Goal: Check status: Check status

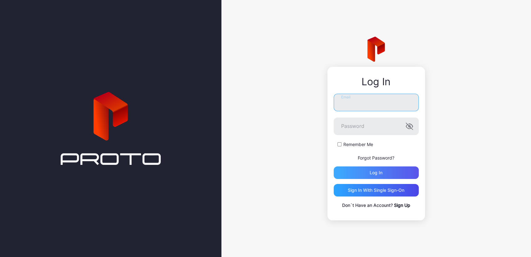
type input "**********"
click at [355, 170] on div "Log in" at bounding box center [376, 172] width 85 height 13
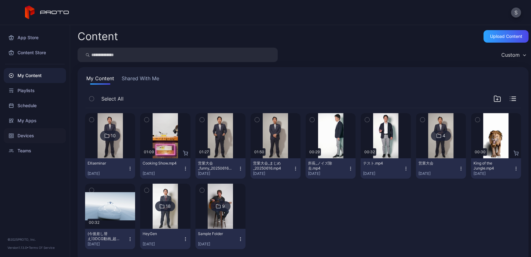
click at [41, 129] on div "Devices" at bounding box center [35, 135] width 62 height 15
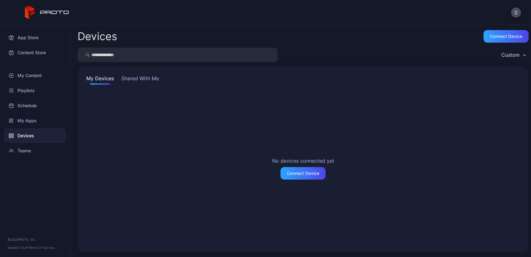
click at [146, 81] on button "Shared With Me" at bounding box center [140, 79] width 40 height 10
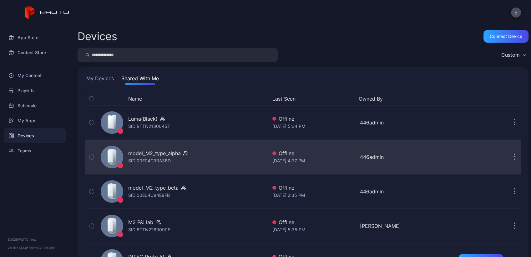
scroll to position [101, 0]
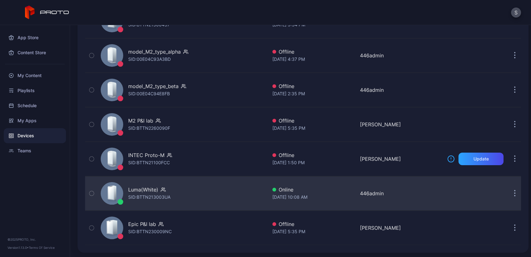
click at [157, 189] on div "Luma(White)" at bounding box center [143, 190] width 30 height 8
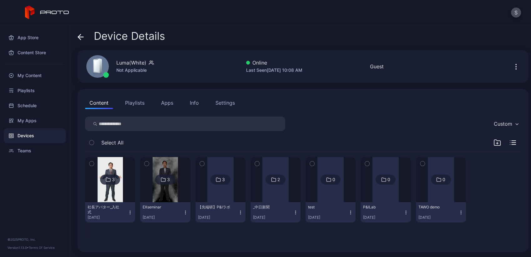
click at [165, 179] on div "3" at bounding box center [165, 179] width 20 height 10
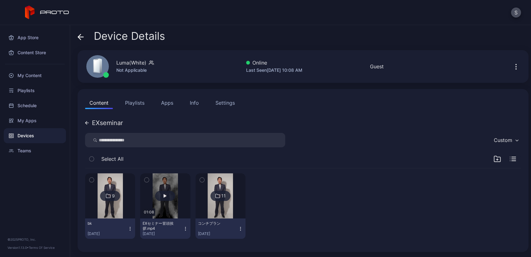
click at [172, 200] on button "button" at bounding box center [165, 195] width 50 height 45
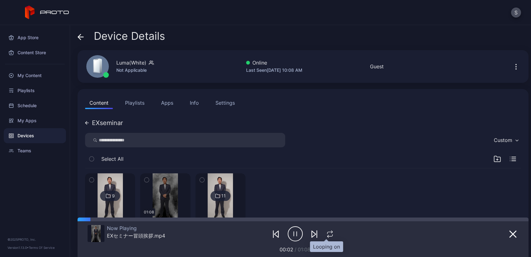
click at [326, 233] on icon "button" at bounding box center [330, 234] width 8 height 8
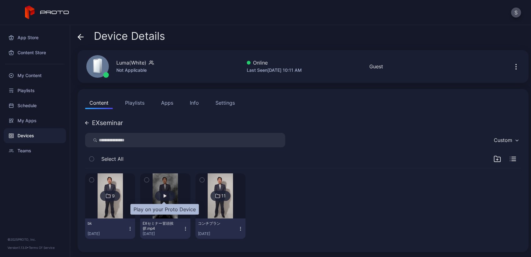
click at [159, 192] on div "button" at bounding box center [165, 196] width 20 height 10
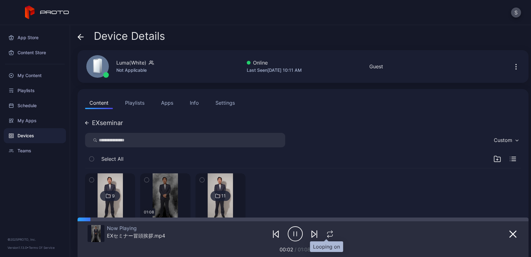
click at [327, 236] on icon "button" at bounding box center [330, 234] width 8 height 8
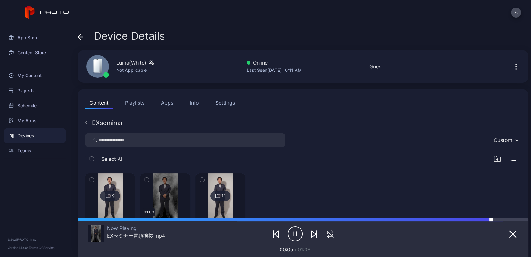
click at [492, 219] on div at bounding box center [303, 219] width 451 height 4
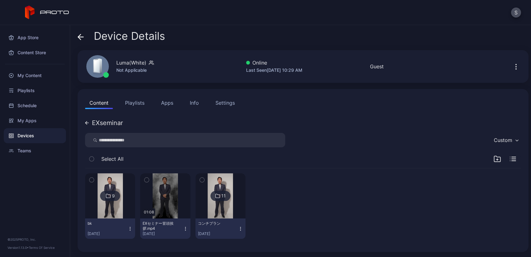
click at [217, 187] on img at bounding box center [220, 195] width 25 height 45
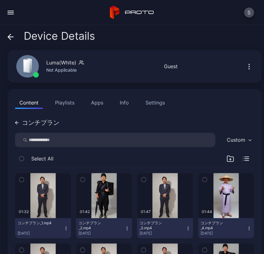
click at [34, 119] on div "コンチプラン Custom Select All 01:32 コンチプラン_1.mp4 [DATE] 01:42 コンチプラン_2.mp4 [DATE] 01…" at bounding box center [134, 250] width 239 height 268
click at [38, 122] on div "コンチプラン" at bounding box center [41, 123] width 38 height 6
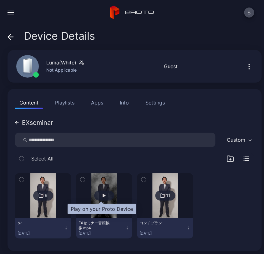
click at [94, 193] on div "button" at bounding box center [104, 196] width 20 height 10
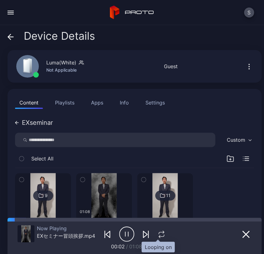
click at [159, 232] on icon "button" at bounding box center [161, 233] width 5 height 2
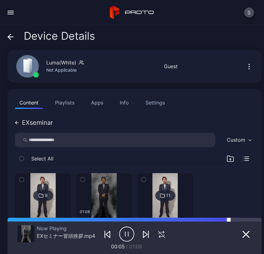
click at [230, 218] on div at bounding box center [135, 220] width 254 height 4
click at [46, 121] on div "EXseminar" at bounding box center [37, 123] width 31 height 6
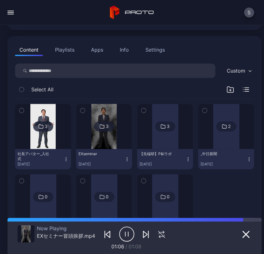
scroll to position [52, 0]
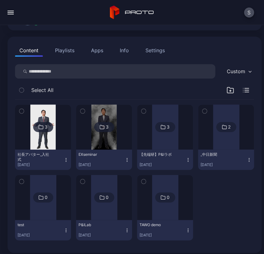
click at [114, 140] on div at bounding box center [104, 127] width 45 height 45
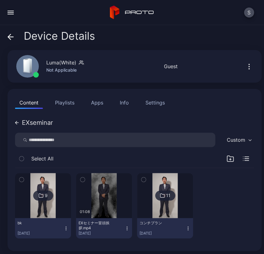
click at [152, 206] on img at bounding box center [164, 195] width 25 height 45
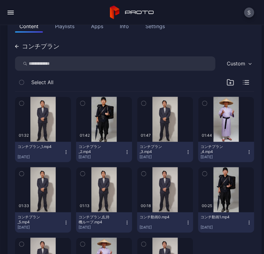
scroll to position [142, 0]
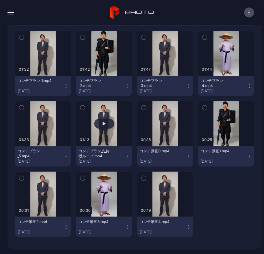
click at [103, 114] on button "button" at bounding box center [104, 123] width 56 height 45
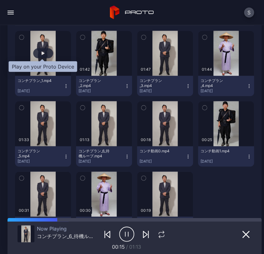
click at [45, 56] on div "button" at bounding box center [43, 53] width 20 height 10
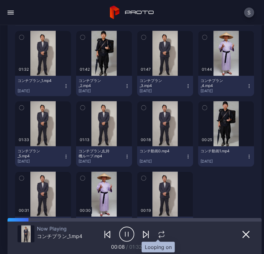
click at [157, 233] on icon "button" at bounding box center [161, 235] width 8 height 8
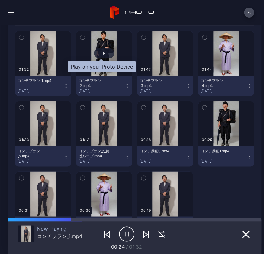
click at [103, 55] on div "button" at bounding box center [104, 53] width 20 height 10
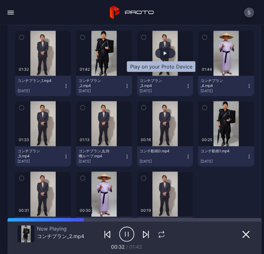
click at [162, 54] on div "button" at bounding box center [165, 53] width 20 height 10
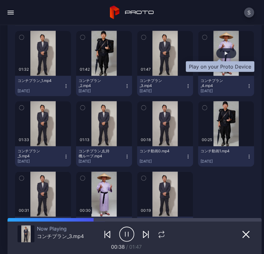
click at [225, 54] on div "button" at bounding box center [226, 53] width 3 height 4
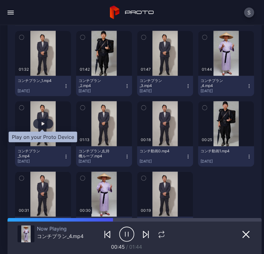
click at [36, 124] on div "button" at bounding box center [43, 124] width 20 height 10
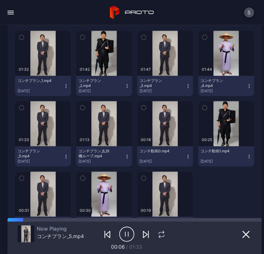
click at [119, 229] on icon "button" at bounding box center [126, 234] width 15 height 16
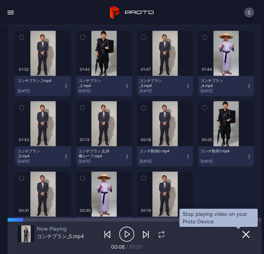
click at [242, 233] on icon "button" at bounding box center [246, 235] width 8 height 8
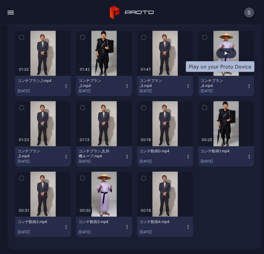
click at [216, 54] on div "button" at bounding box center [226, 53] width 20 height 10
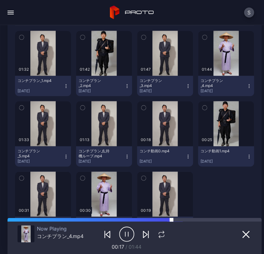
click at [173, 220] on div at bounding box center [217, 220] width 90 height 4
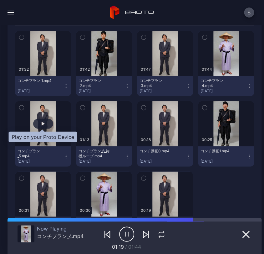
click at [38, 122] on div "button" at bounding box center [43, 124] width 20 height 10
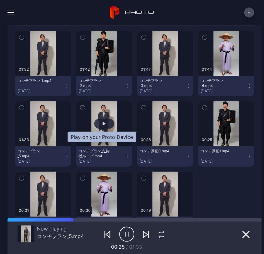
click at [105, 122] on div "button" at bounding box center [104, 124] width 20 height 10
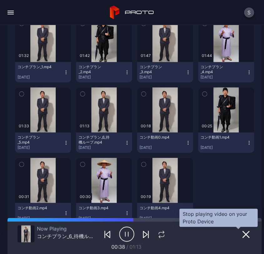
click at [242, 231] on icon "button" at bounding box center [246, 235] width 8 height 8
